Goal: Task Accomplishment & Management: Manage account settings

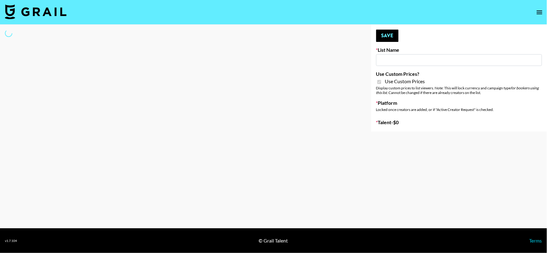
type input "Foreo Q4"
checkbox input "true"
select select "Song"
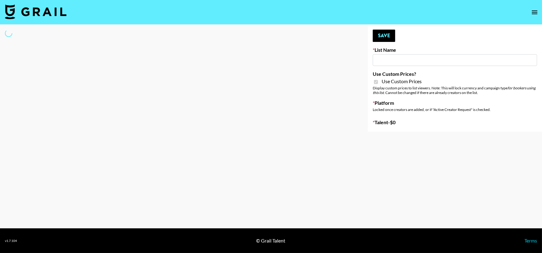
type input "FlexiSpot (Japanese Joinery Bed)"
checkbox input "true"
select select "Brand"
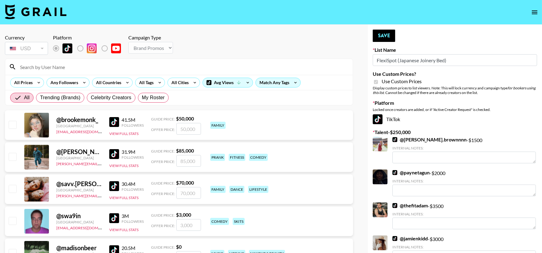
click at [252, 39] on div "Currency USD USD ​ Platform Campaign Type Choose Type... Song Promos Brand Prom…" at bounding box center [179, 45] width 348 height 22
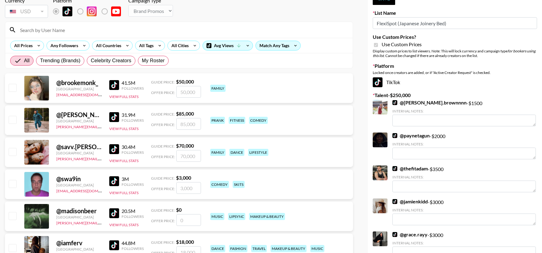
scroll to position [23, 0]
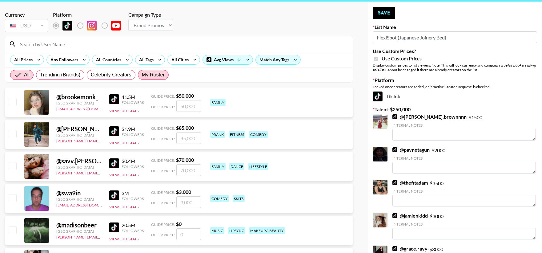
click at [167, 74] on label "My Roster" at bounding box center [153, 75] width 31 height 10
click at [142, 75] on input "My Roster" at bounding box center [142, 75] width 0 height 0
radio input "true"
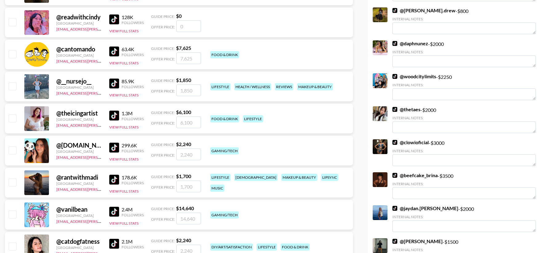
scroll to position [319, 0]
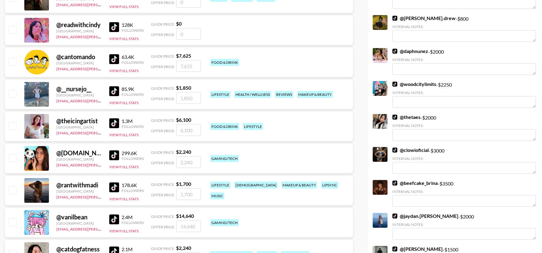
click at [12, 95] on input "checkbox" at bounding box center [12, 93] width 7 height 7
checkbox input "true"
type input "1850"
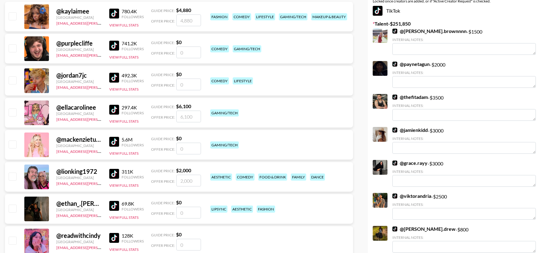
scroll to position [0, 0]
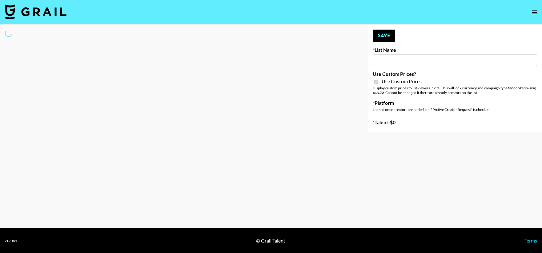
type input "FlexiSpot (Japanese Joinery Bed)"
checkbox input "true"
select select "Brand"
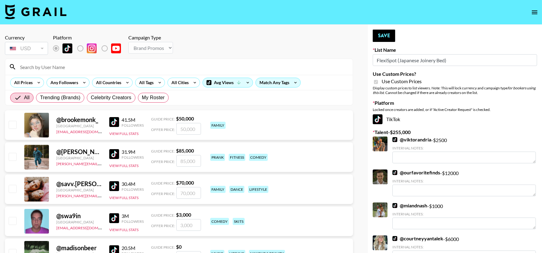
drag, startPoint x: 177, startPoint y: 98, endPoint x: 169, endPoint y: 98, distance: 7.4
click at [175, 98] on div "All Trending (Brands) Celebrity Creators My Roster" at bounding box center [178, 97] width 347 height 15
click at [167, 97] on label "My Roster" at bounding box center [153, 98] width 31 height 10
click at [142, 98] on input "My Roster" at bounding box center [142, 98] width 0 height 0
radio input "true"
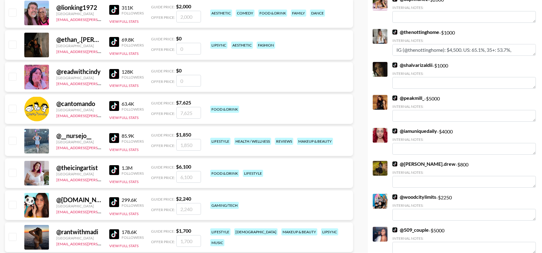
scroll to position [273, 0]
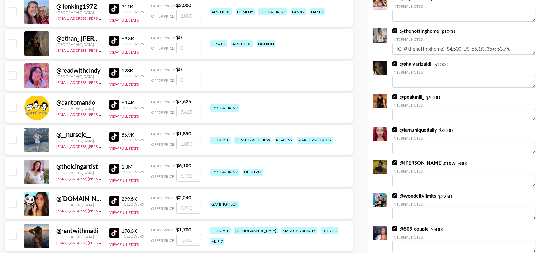
click at [8, 138] on div at bounding box center [12, 139] width 10 height 10
click at [11, 140] on input "checkbox" at bounding box center [12, 138] width 7 height 7
checkbox input "true"
type input "1850"
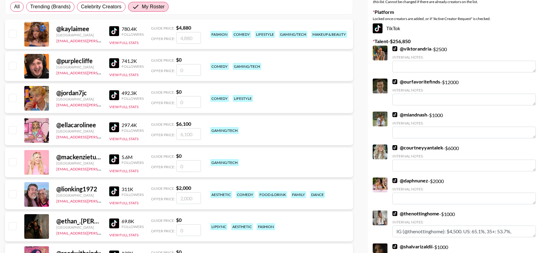
scroll to position [0, 0]
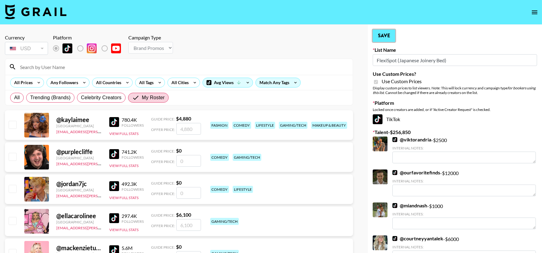
click at [376, 32] on button "Save" at bounding box center [384, 36] width 22 height 12
